Goal: Information Seeking & Learning: Learn about a topic

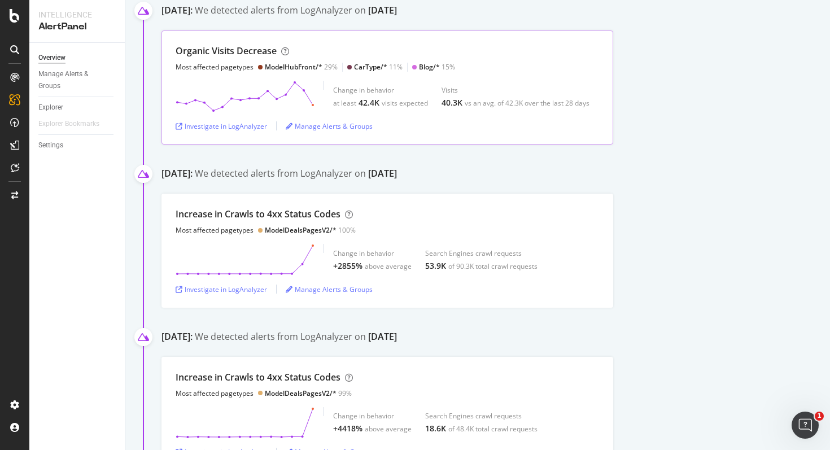
scroll to position [194, 0]
click at [330, 286] on div "Manage Alerts & Groups" at bounding box center [329, 288] width 87 height 10
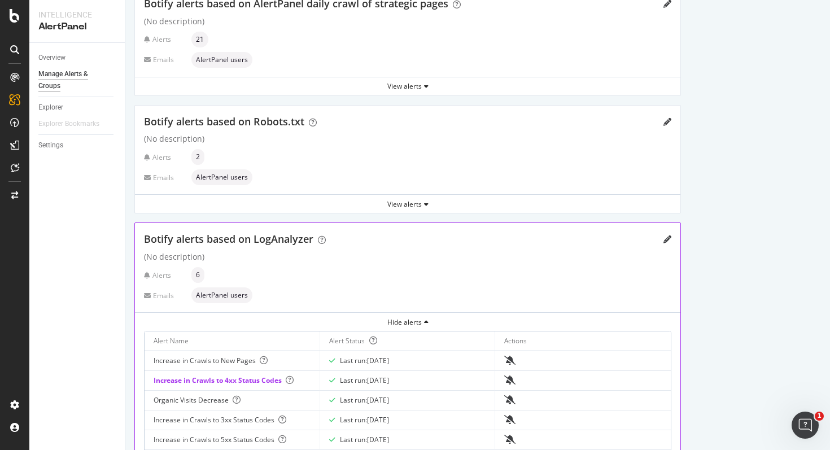
scroll to position [235, 0]
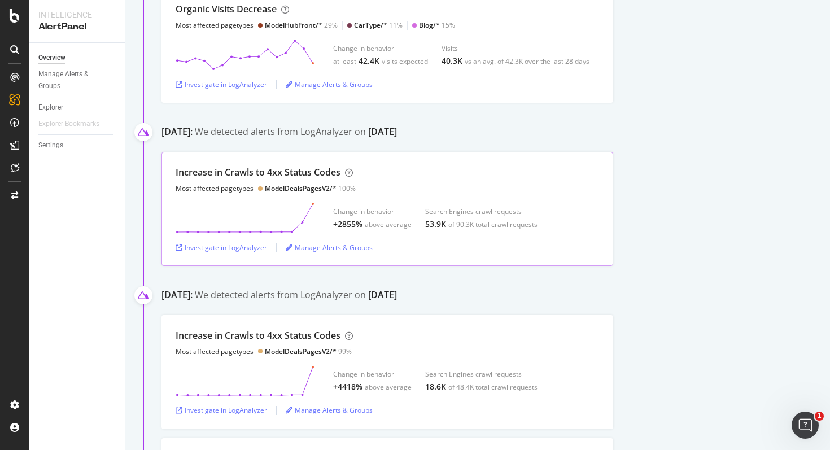
click at [255, 246] on div "Investigate in LogAnalyzer" at bounding box center [221, 248] width 91 height 10
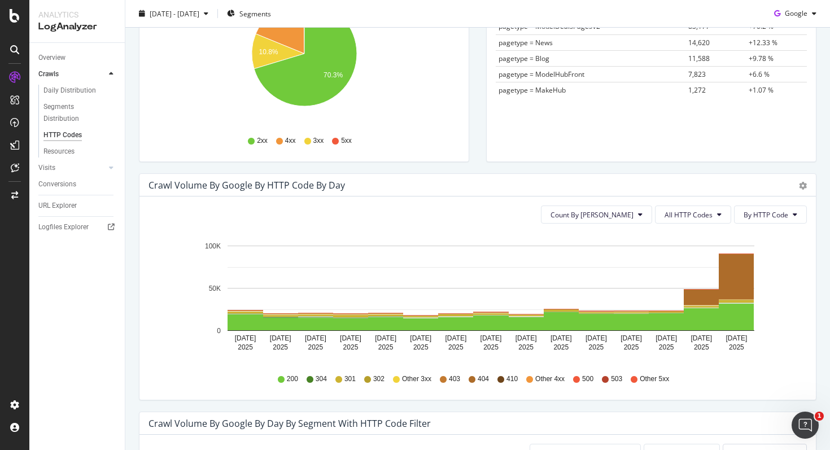
scroll to position [243, 0]
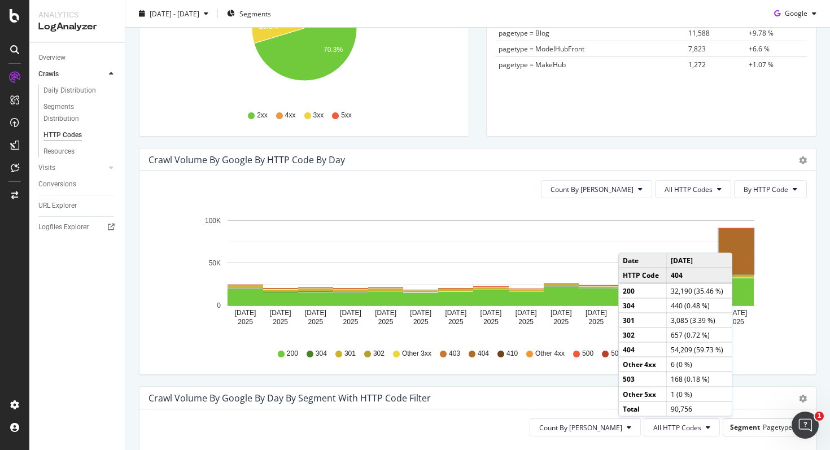
click at [744, 242] on rect "A chart." at bounding box center [736, 251] width 35 height 45
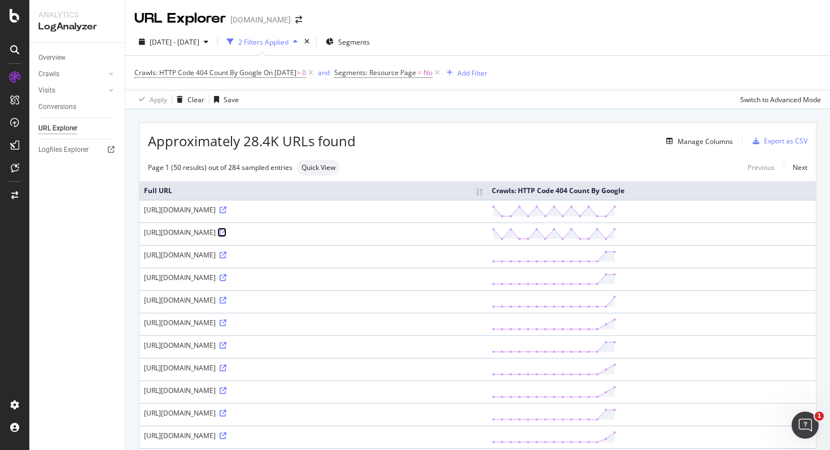
click at [226, 236] on icon at bounding box center [223, 232] width 7 height 7
